Goal: Transaction & Acquisition: Purchase product/service

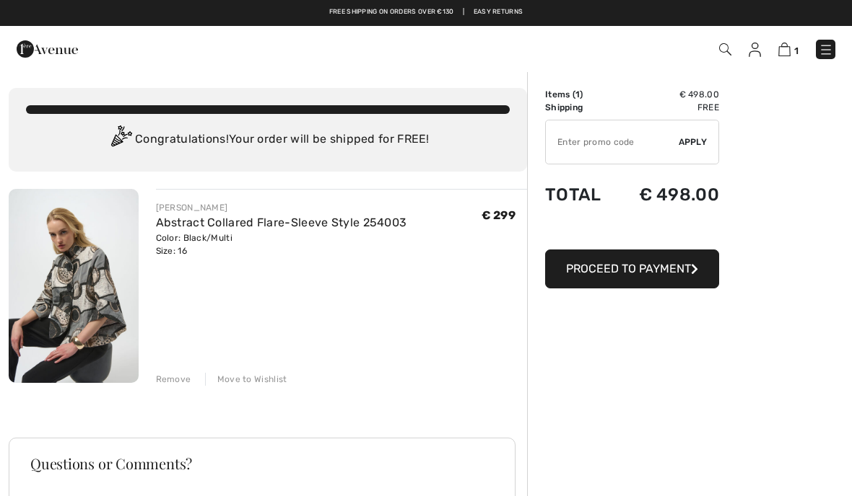
click at [569, 309] on div "Order Summary Details Items ( 1 ) € 498.00 Promo code € 0.00 Shipping Free Tax1…" at bounding box center [689, 420] width 325 height 698
click at [818, 55] on img at bounding box center [825, 50] width 14 height 14
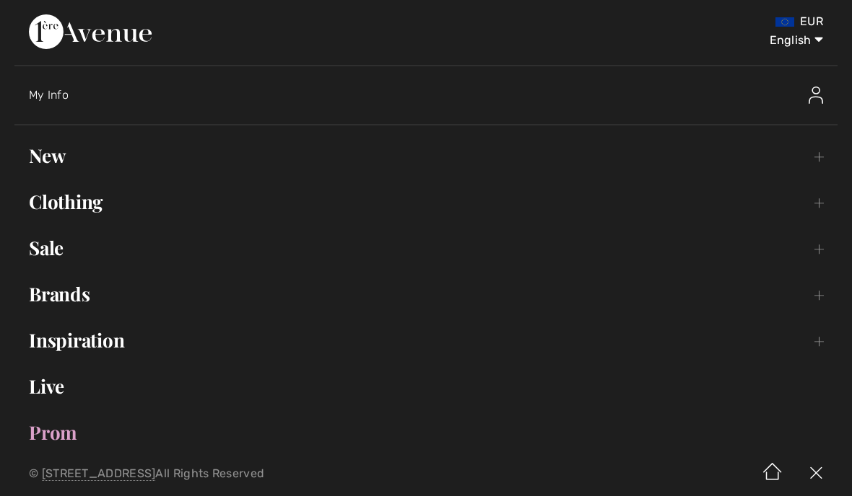
click at [56, 167] on link "New Toggle submenu" at bounding box center [425, 156] width 823 height 32
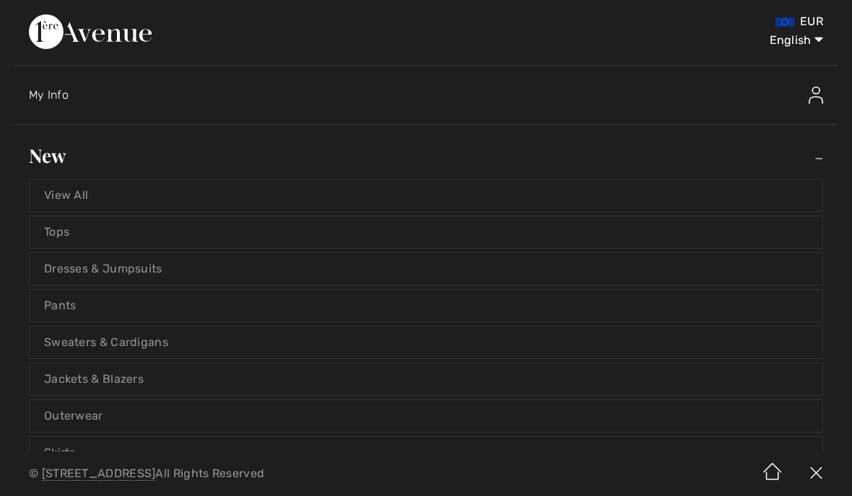
click at [63, 162] on link "New Toggle submenu" at bounding box center [425, 156] width 823 height 32
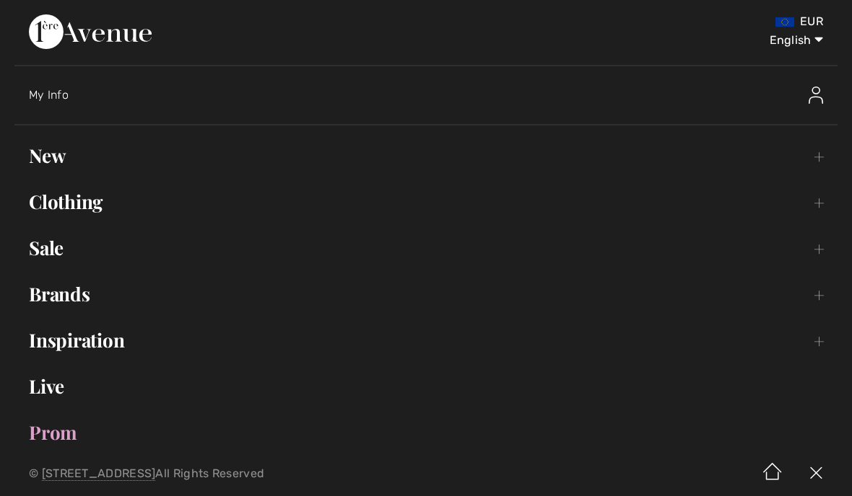
click at [68, 162] on link "New Toggle submenu" at bounding box center [425, 156] width 823 height 32
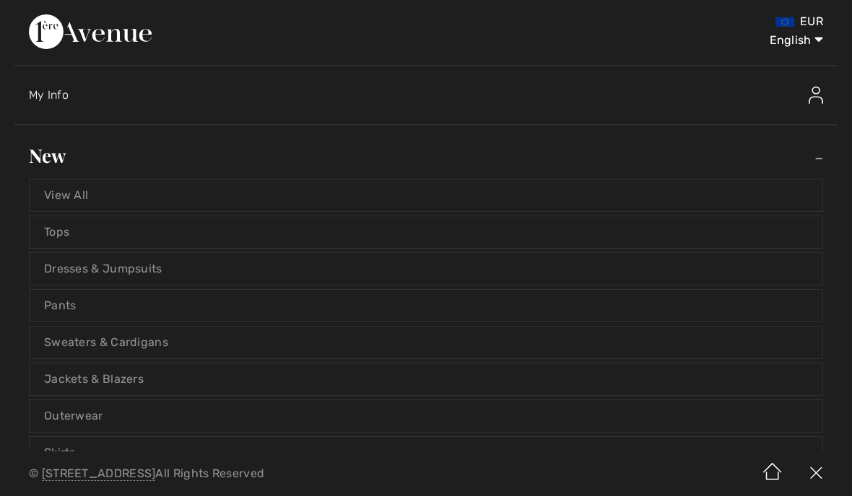
click at [68, 235] on link "Tops" at bounding box center [426, 232] width 792 height 32
click at [69, 235] on link "Tops" at bounding box center [426, 232] width 792 height 32
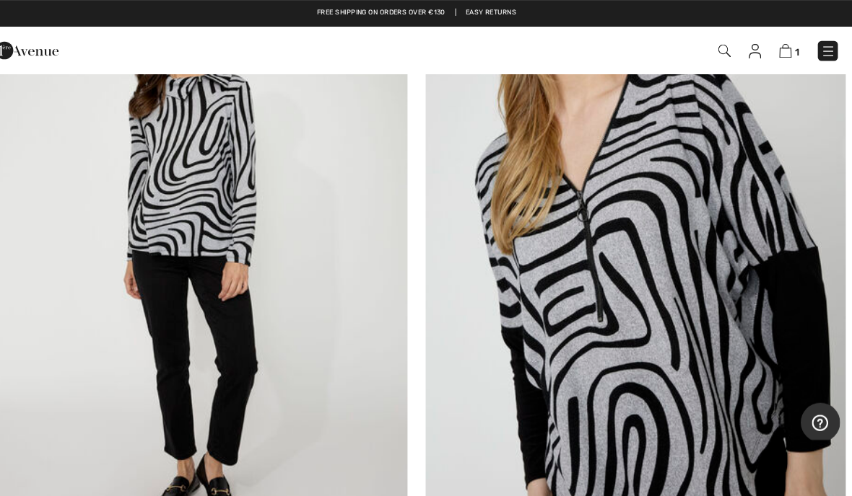
scroll to position [16477, 0]
click at [818, 50] on img at bounding box center [825, 50] width 14 height 14
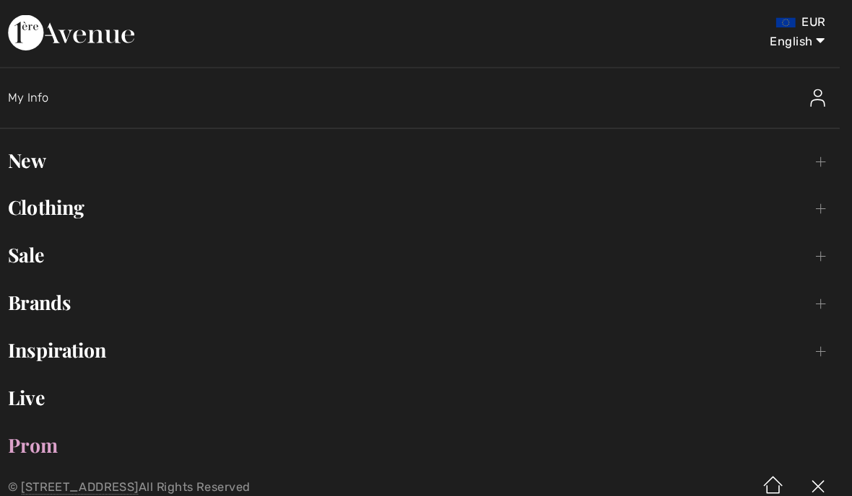
click at [86, 198] on link "Clothing Toggle submenu" at bounding box center [425, 202] width 823 height 32
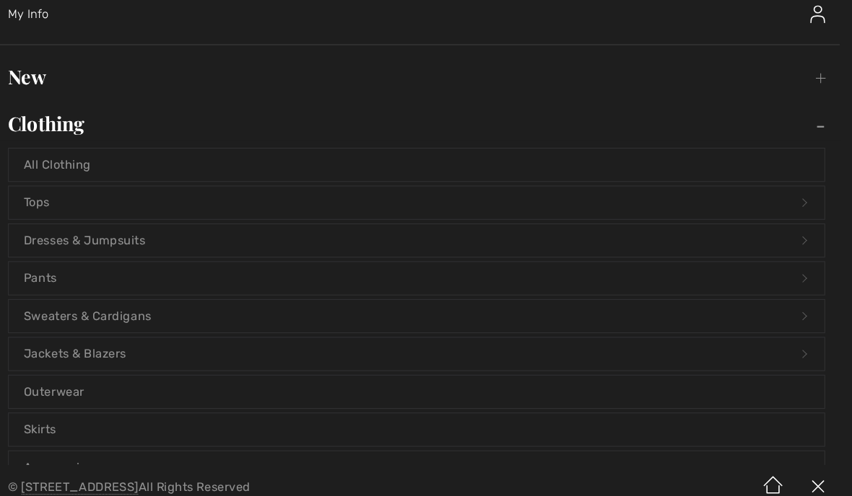
scroll to position [88, 0]
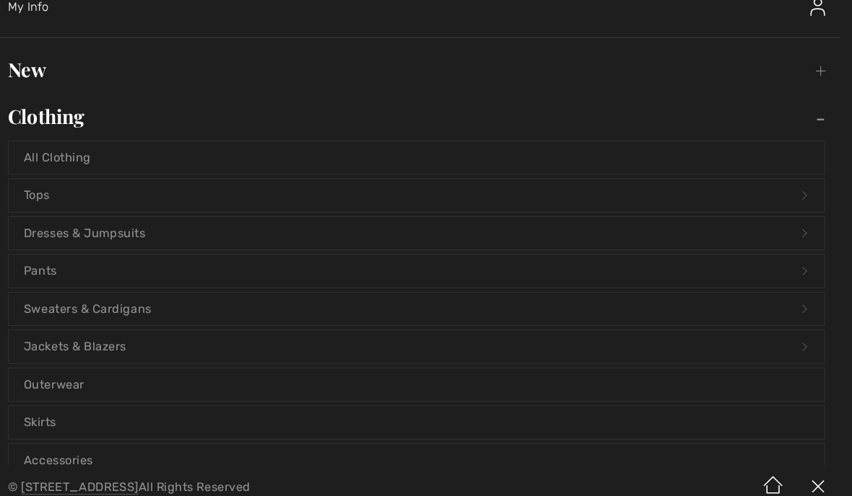
click at [118, 331] on link "Jackets & Blazers Open submenu" at bounding box center [426, 338] width 792 height 32
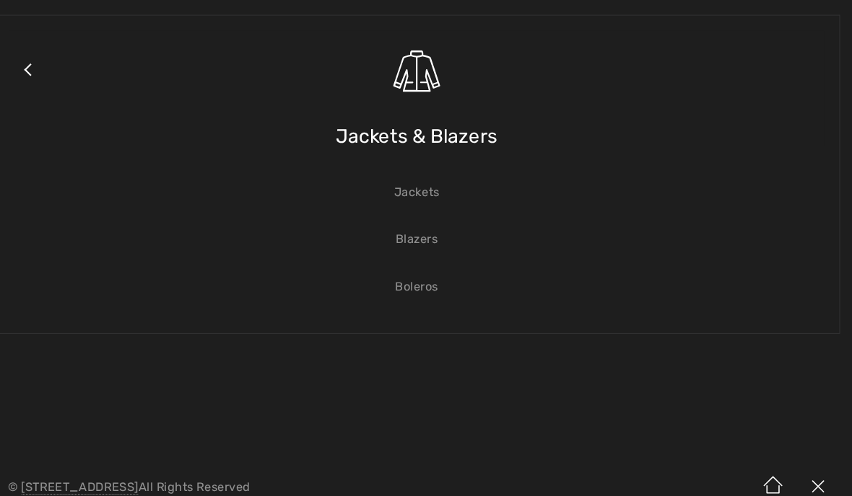
click at [427, 183] on link "Jackets" at bounding box center [426, 187] width 792 height 32
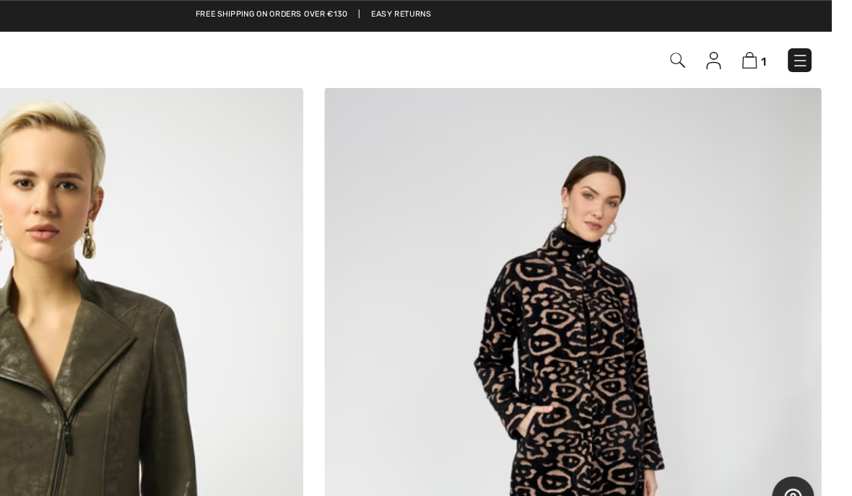
scroll to position [11318, 0]
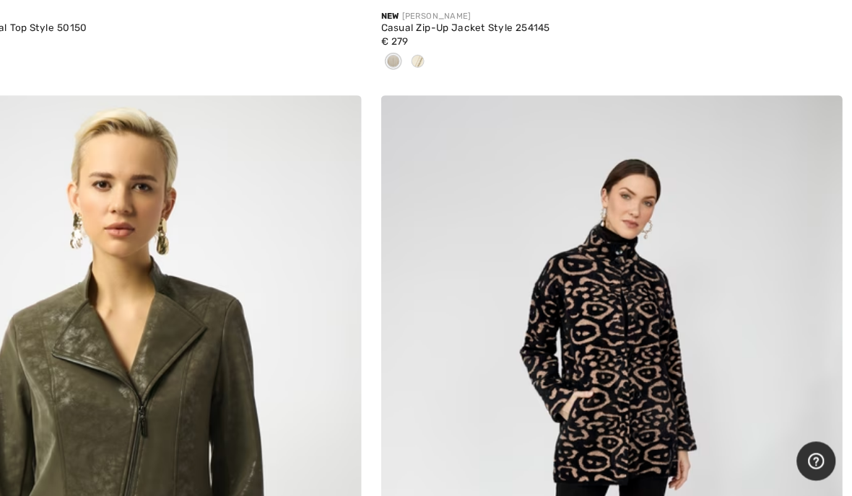
click at [592, 329] on img at bounding box center [638, 391] width 408 height 613
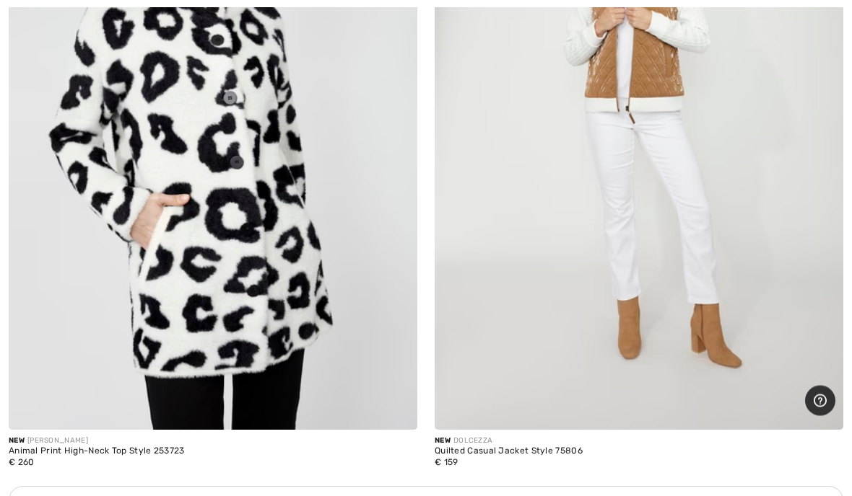
scroll to position [12278, 0]
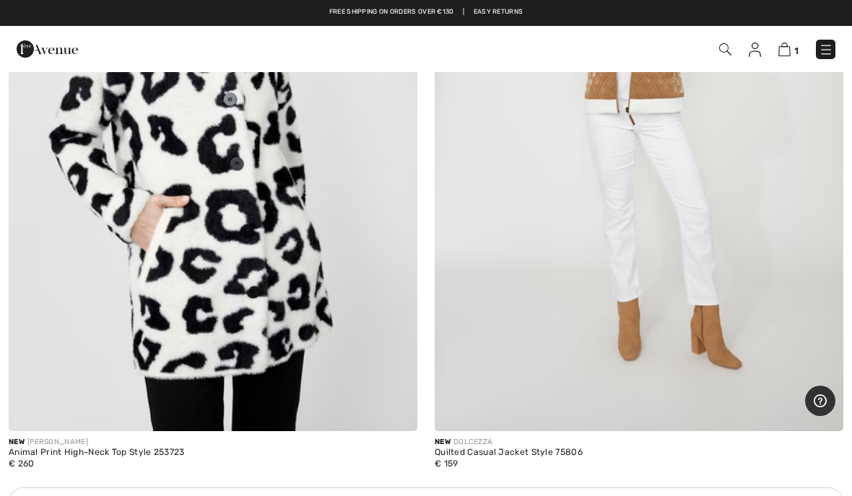
click at [357, 299] on img at bounding box center [213, 125] width 408 height 613
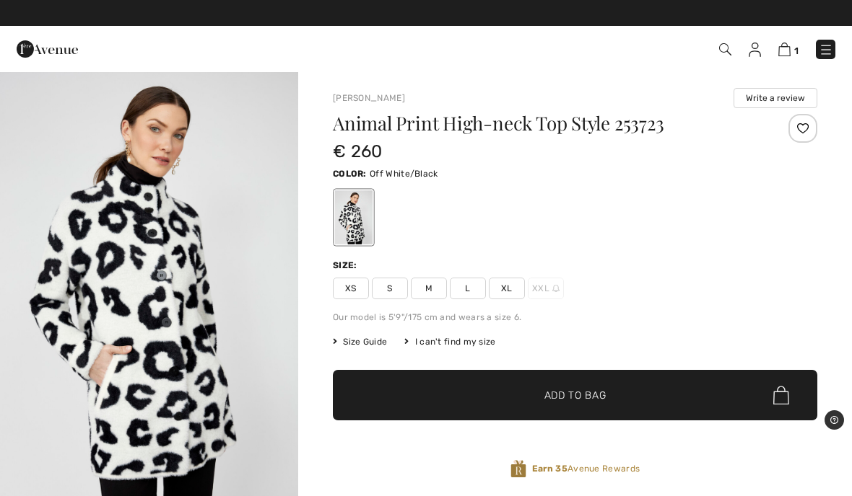
click at [352, 211] on div at bounding box center [354, 218] width 38 height 54
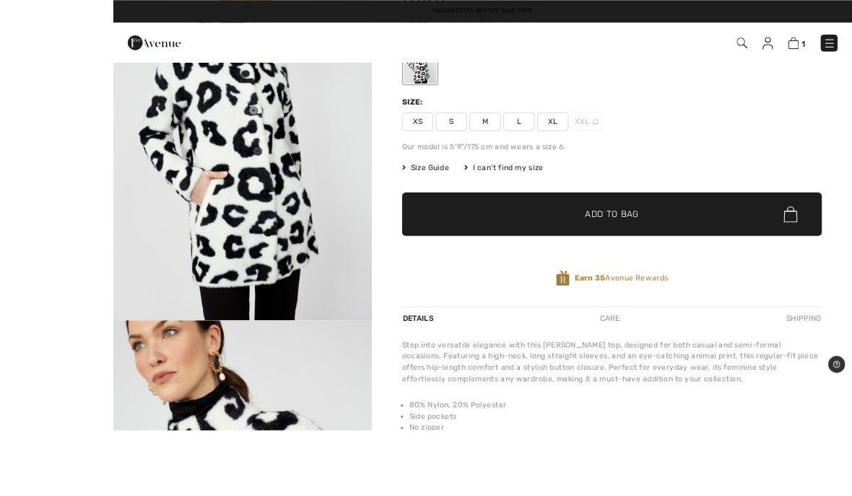
scroll to position [149, 0]
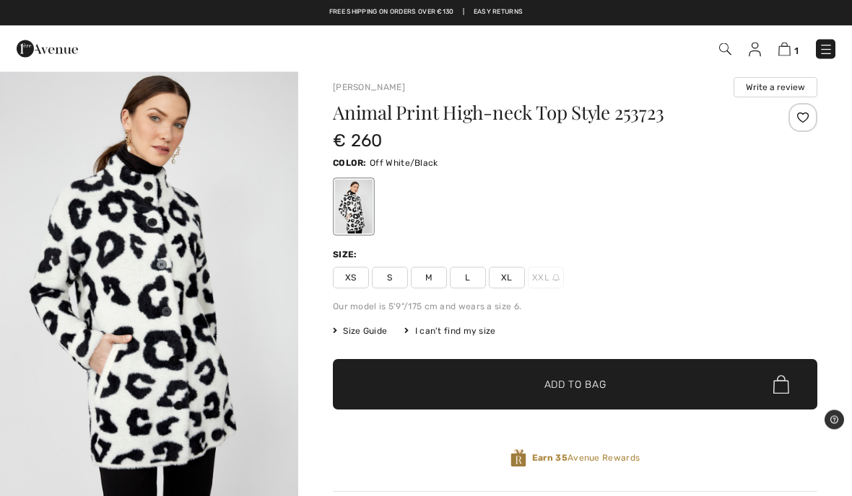
scroll to position [12, 0]
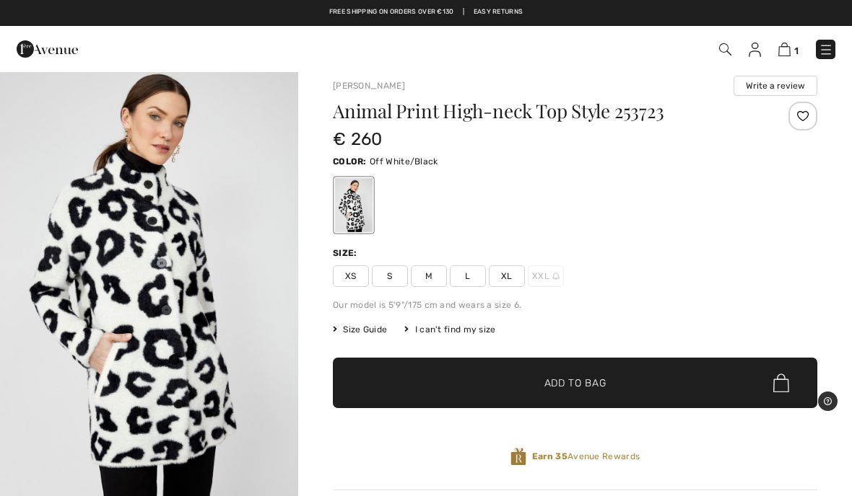
click at [257, 361] on img "1 / 4" at bounding box center [149, 281] width 298 height 447
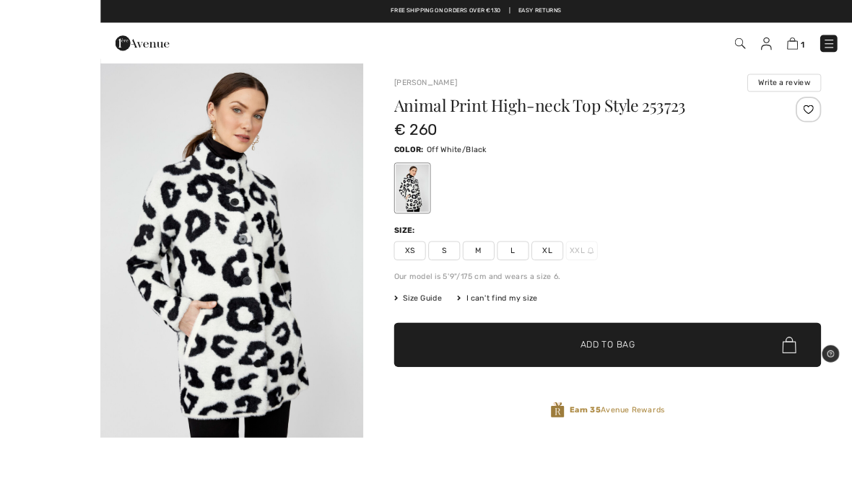
scroll to position [22, 0]
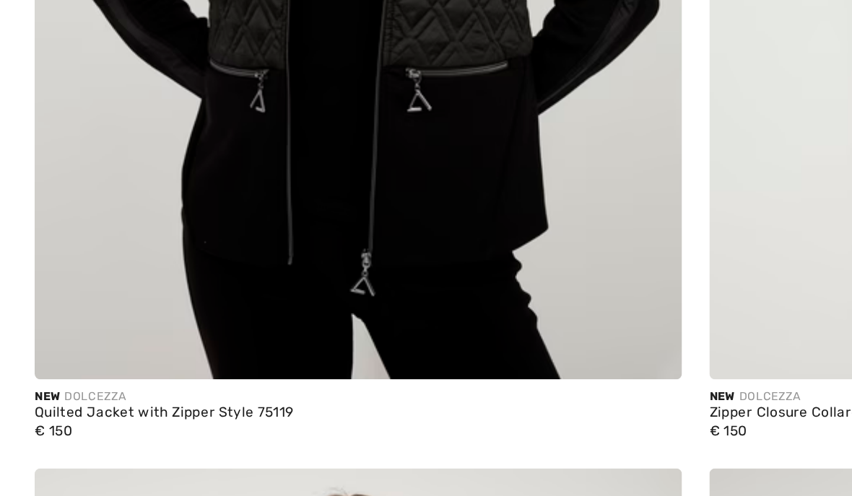
scroll to position [13129, 0]
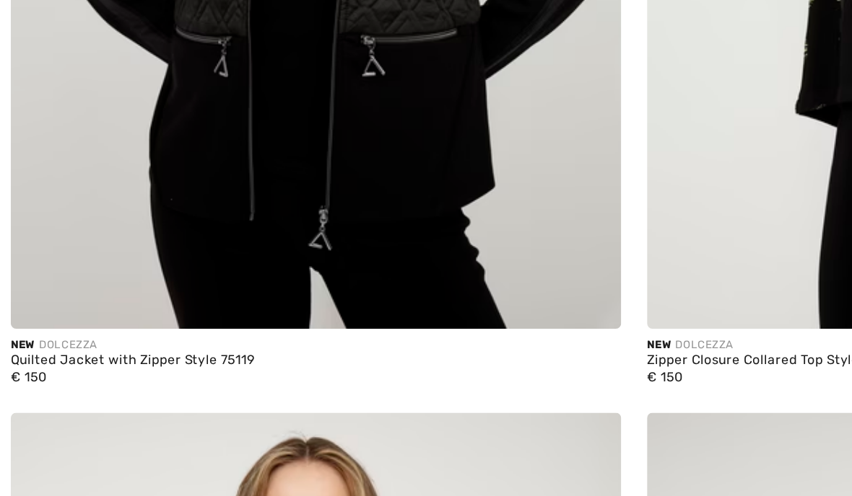
click at [287, 138] on img at bounding box center [213, 76] width 408 height 613
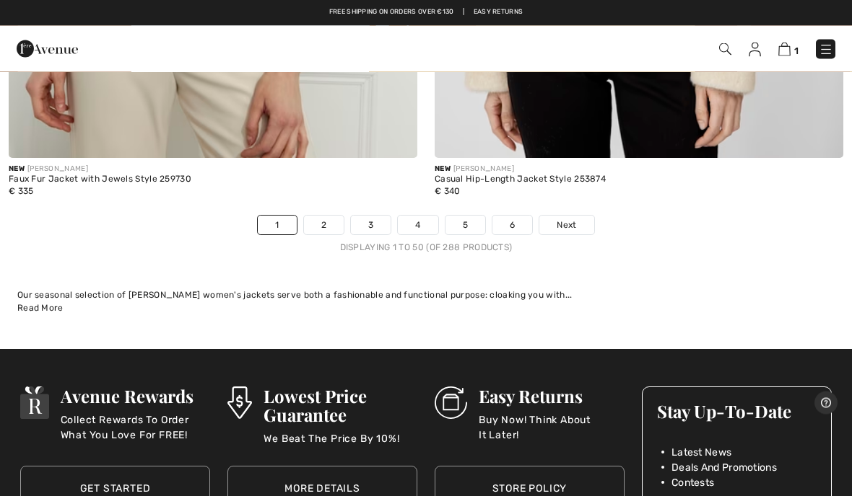
scroll to position [17556, 0]
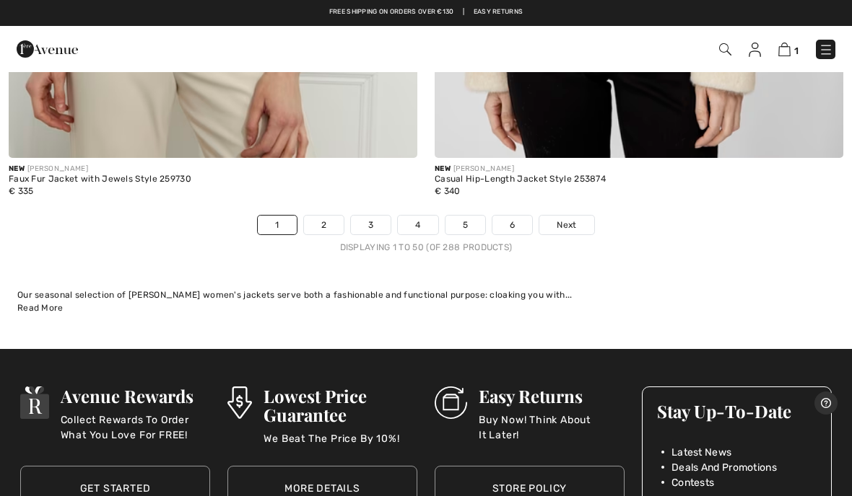
click at [571, 219] on span "Next" at bounding box center [565, 225] width 19 height 13
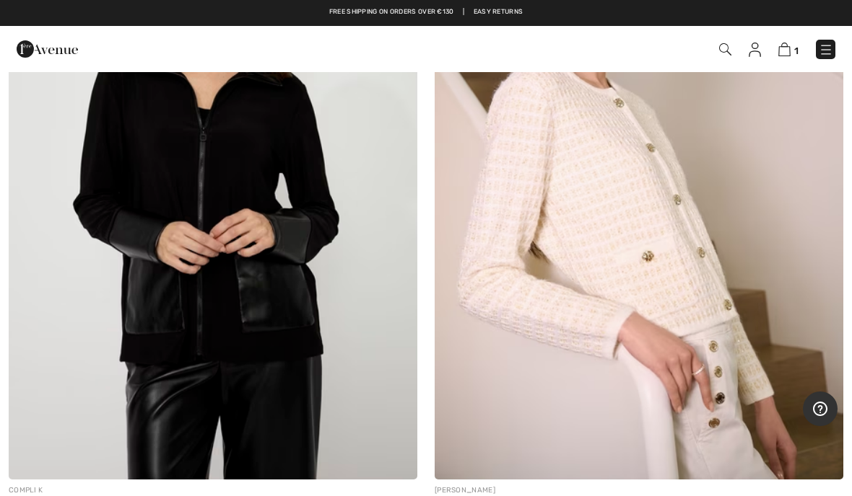
scroll to position [8025, 0]
click at [293, 333] on img at bounding box center [213, 174] width 408 height 613
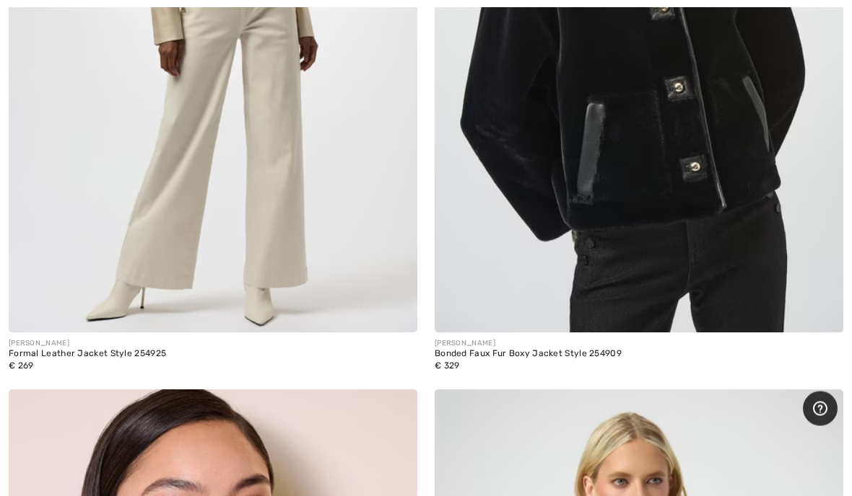
scroll to position [9739, 0]
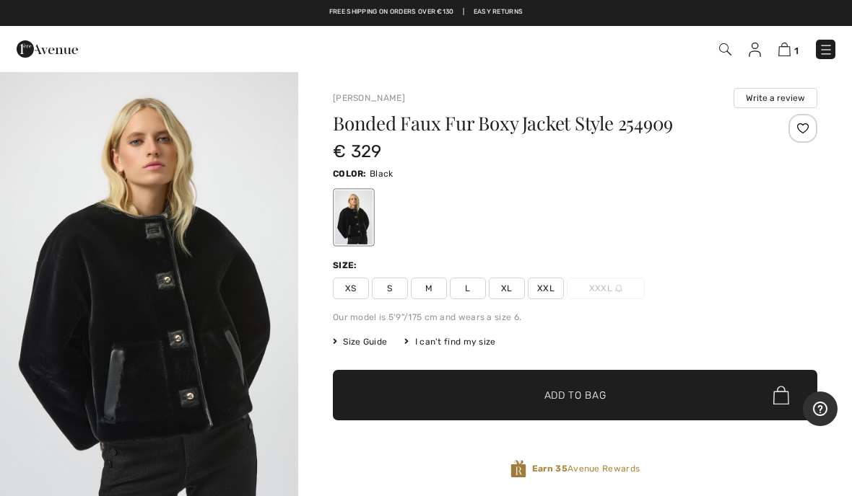
click at [831, 43] on img at bounding box center [825, 50] width 14 height 14
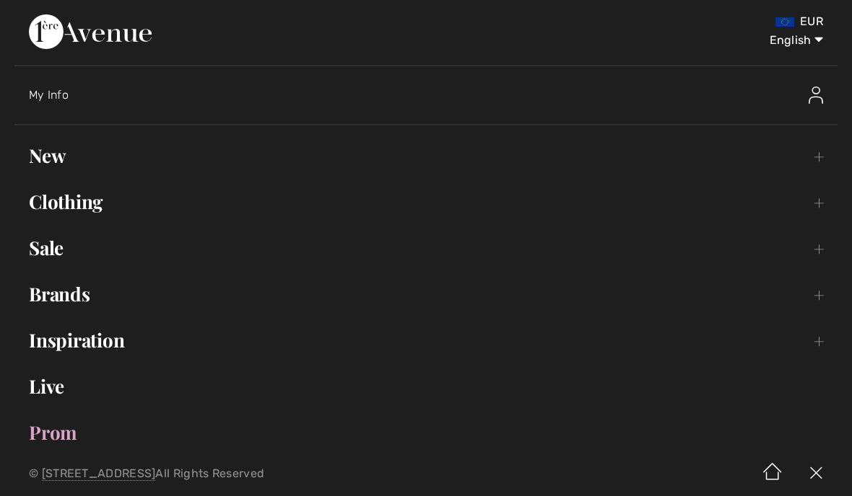
click at [92, 201] on link "Clothing Toggle submenu" at bounding box center [425, 202] width 823 height 32
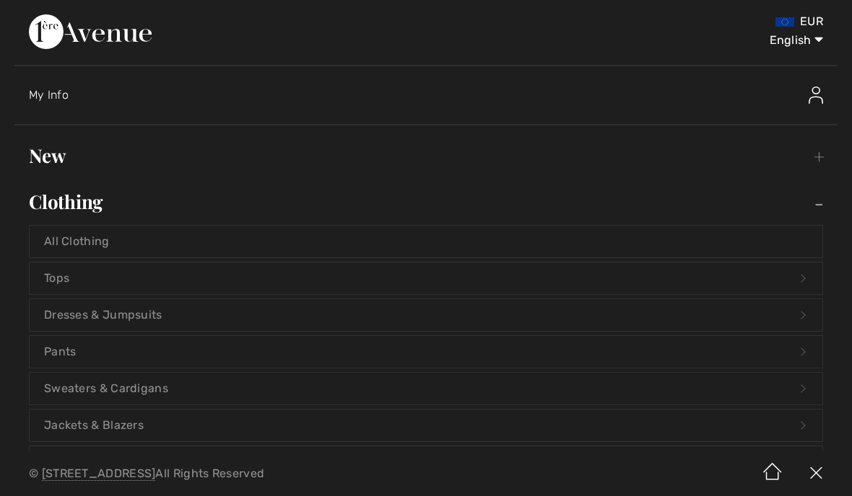
click at [176, 424] on link "Jackets & Blazers Open submenu" at bounding box center [426, 426] width 792 height 32
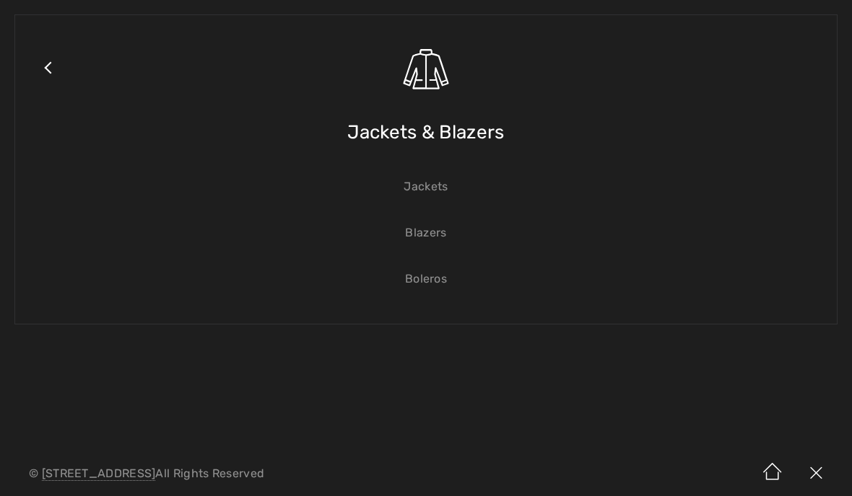
click at [437, 228] on link "Blazers" at bounding box center [426, 233] width 792 height 32
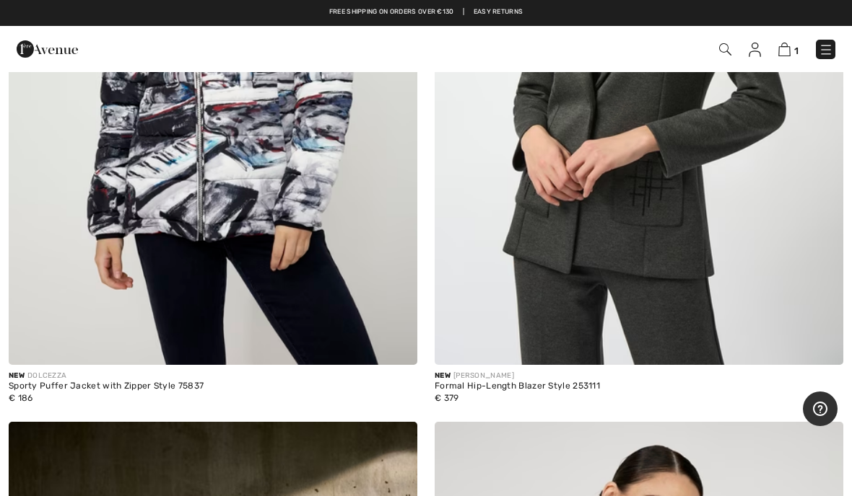
scroll to position [1802, 0]
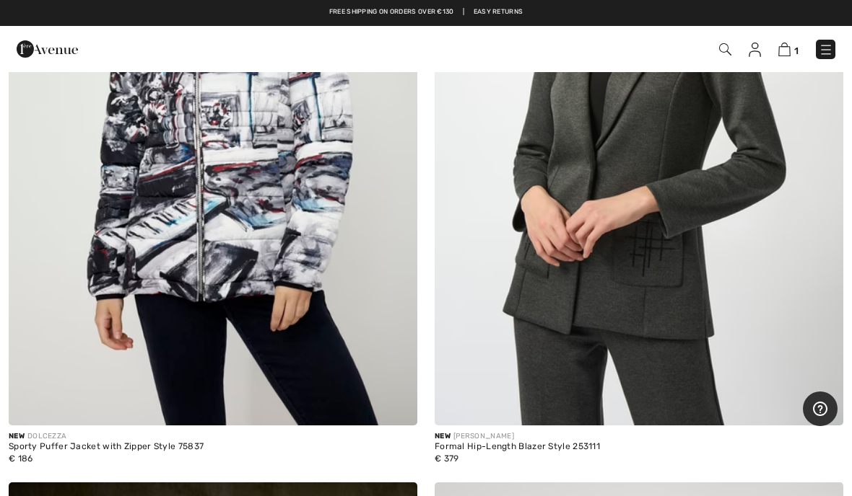
click at [824, 53] on img at bounding box center [825, 50] width 14 height 14
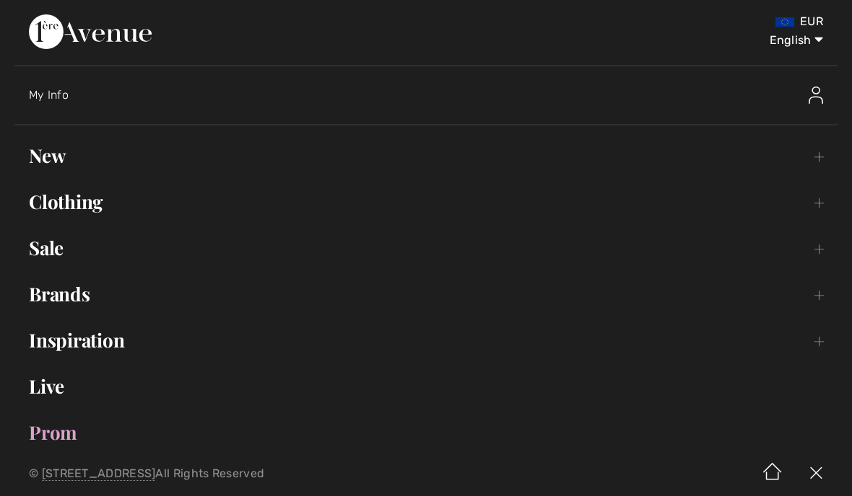
click at [75, 151] on link "New Toggle submenu" at bounding box center [425, 156] width 823 height 32
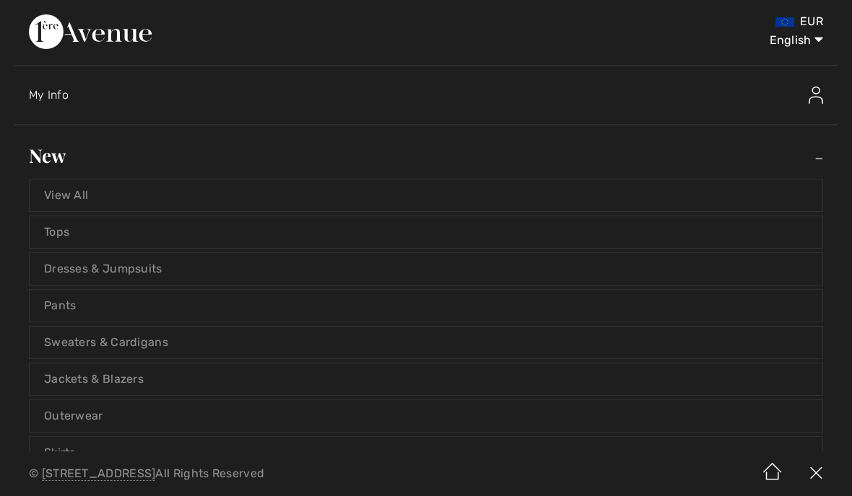
click at [177, 305] on link "Pants" at bounding box center [426, 306] width 792 height 32
click at [68, 309] on link "Pants" at bounding box center [426, 306] width 792 height 32
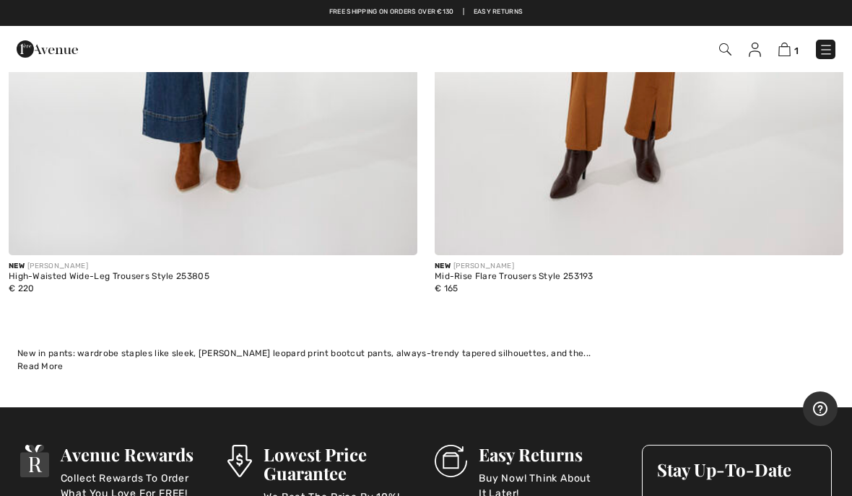
scroll to position [14665, 0]
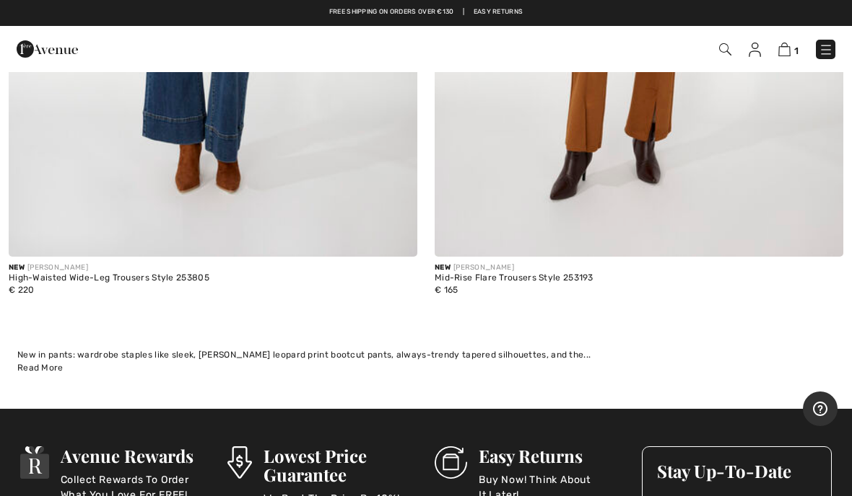
click at [792, 45] on link "1" at bounding box center [788, 48] width 20 height 17
click at [790, 44] on img at bounding box center [784, 50] width 12 height 14
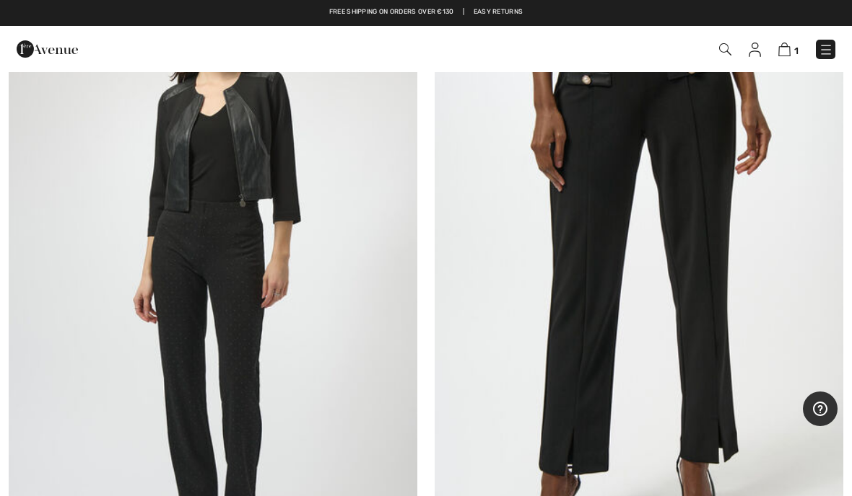
scroll to position [13670, 0]
